Goal: Task Accomplishment & Management: Use online tool/utility

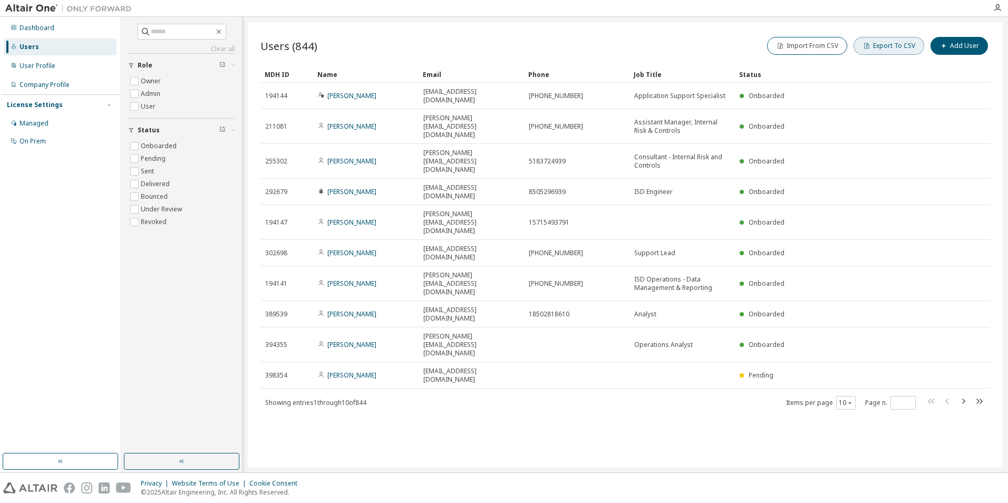
click at [887, 42] on button "Export To CSV" at bounding box center [888, 46] width 71 height 18
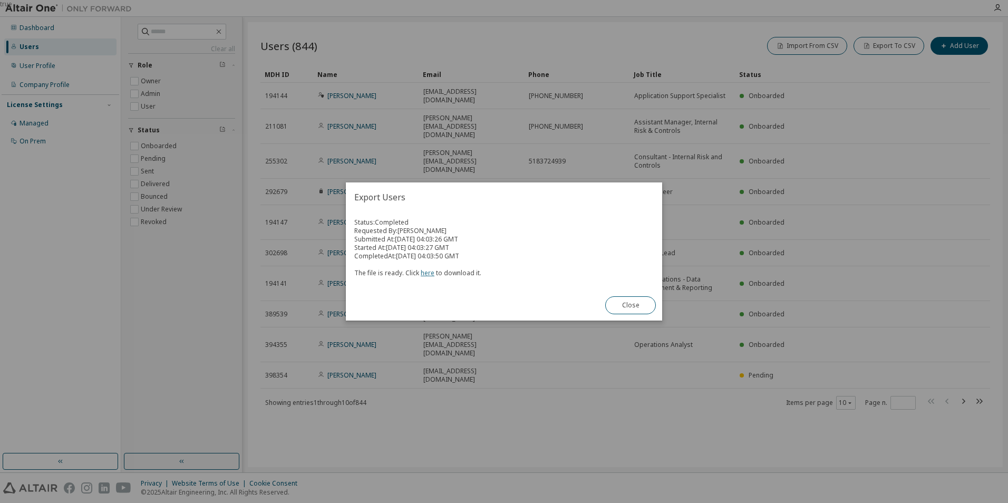
click at [429, 272] on link "here" at bounding box center [428, 272] width 14 height 9
click at [632, 309] on button "Close" at bounding box center [630, 305] width 51 height 18
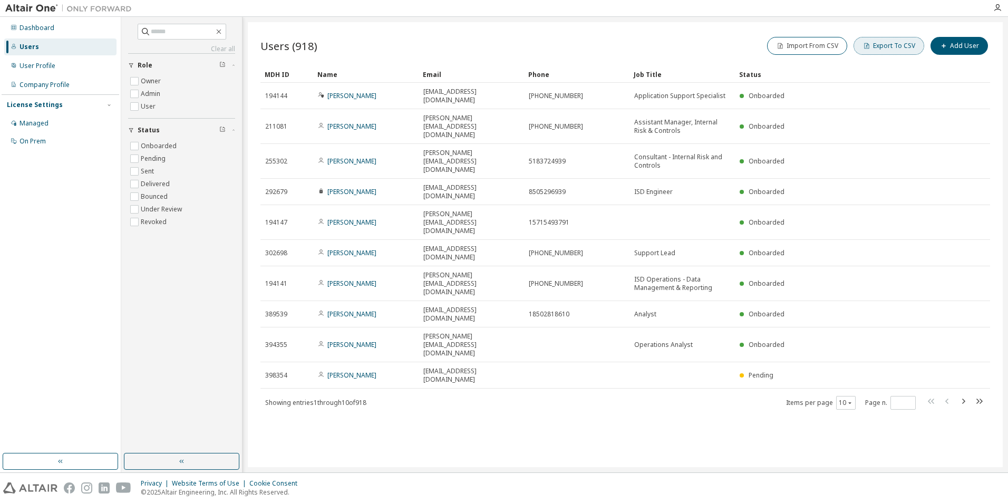
click at [879, 47] on button "Export To CSV" at bounding box center [888, 46] width 71 height 18
